Goal: Connect with others: Connect with others

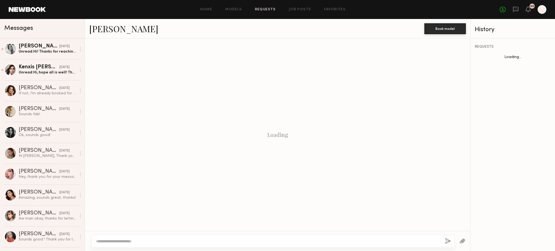
click at [258, 8] on link "Requests" at bounding box center [265, 10] width 21 height 4
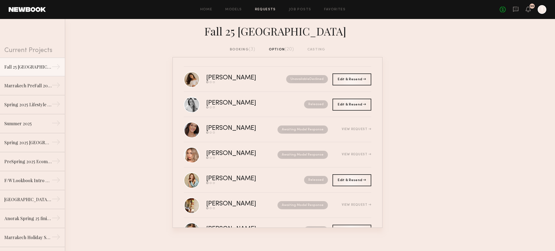
click at [248, 48] on div "booking (3)" at bounding box center [243, 50] width 26 height 6
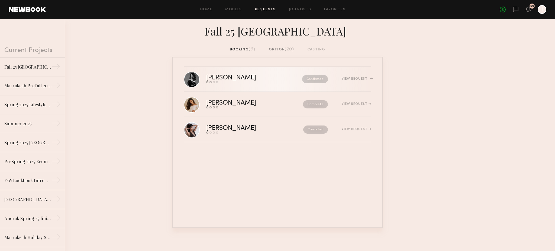
click at [224, 76] on div "[PERSON_NAME]" at bounding box center [242, 78] width 73 height 6
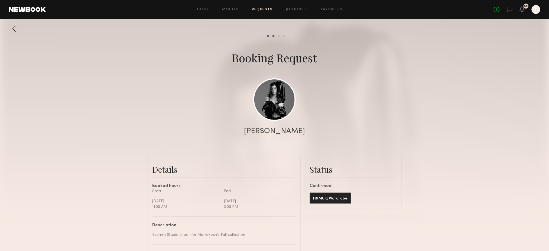
scroll to position [271, 0]
click at [272, 104] on link at bounding box center [274, 99] width 43 height 43
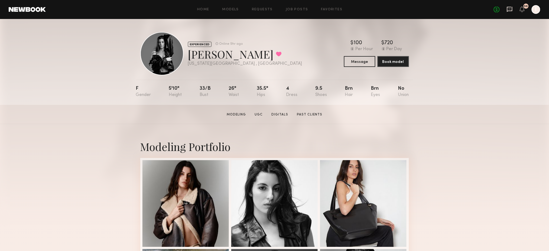
click at [513, 9] on icon at bounding box center [509, 9] width 5 height 5
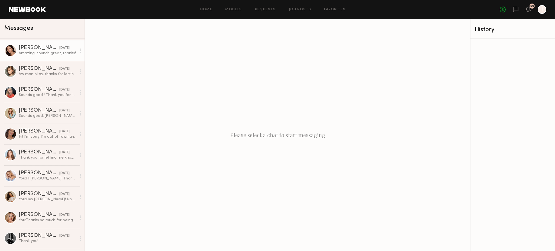
scroll to position [217, 0]
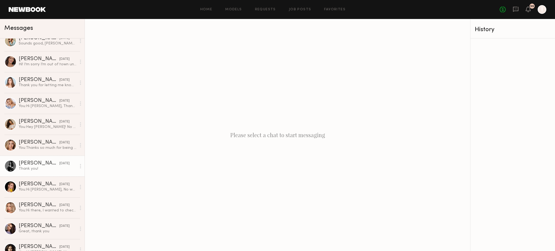
click at [43, 163] on div "[PERSON_NAME]" at bounding box center [39, 163] width 41 height 5
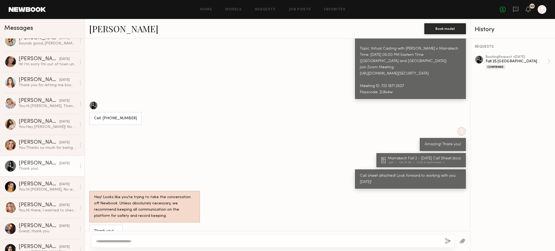
scroll to position [115, 0]
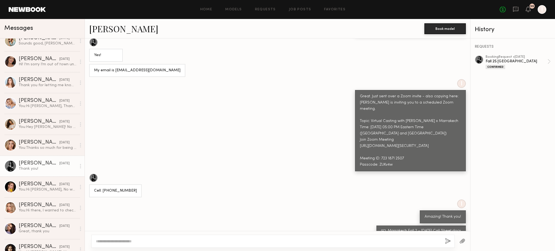
click at [297, 121] on div "I Great. Just sent over a Zoom invite - also copying here: [PERSON_NAME] is inv…" at bounding box center [277, 125] width 385 height 92
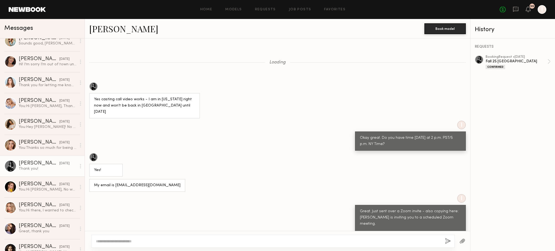
scroll to position [344, 0]
